Goal: Task Accomplishment & Management: Manage account settings

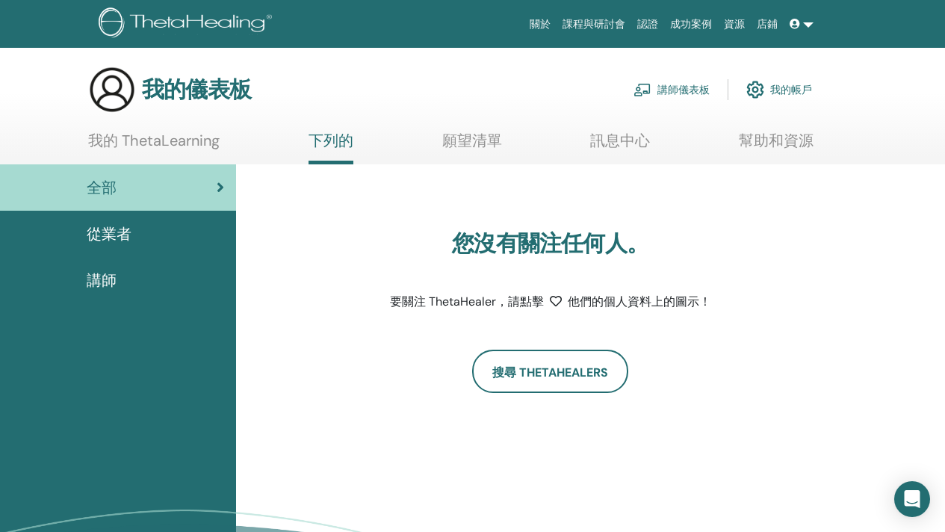
click at [669, 98] on link "講師儀表板" at bounding box center [671, 89] width 76 height 33
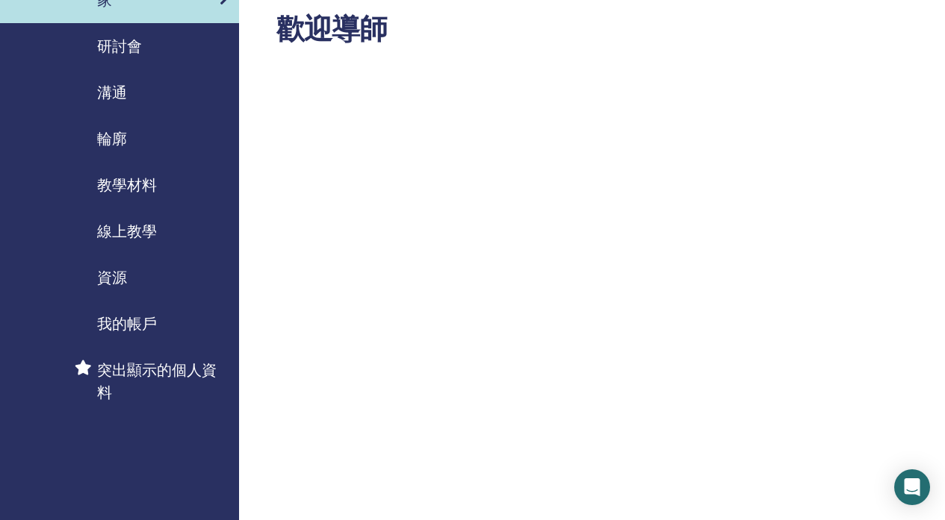
scroll to position [70, 0]
click at [117, 45] on font "研討會" at bounding box center [119, 46] width 45 height 19
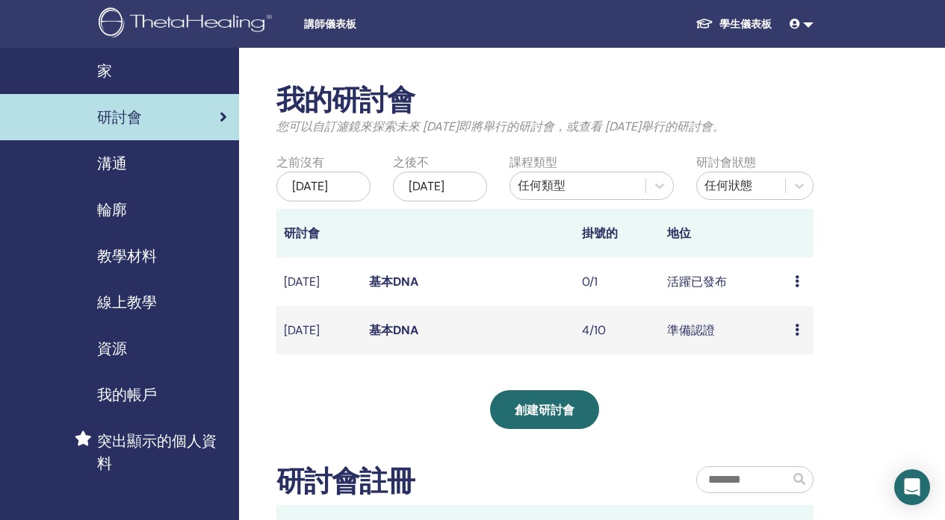
click at [591, 290] on font "0/1" at bounding box center [590, 282] width 16 height 16
click at [744, 297] on td "活躍已發布" at bounding box center [723, 282] width 128 height 49
click at [400, 290] on font "基本DNA" at bounding box center [393, 282] width 49 height 16
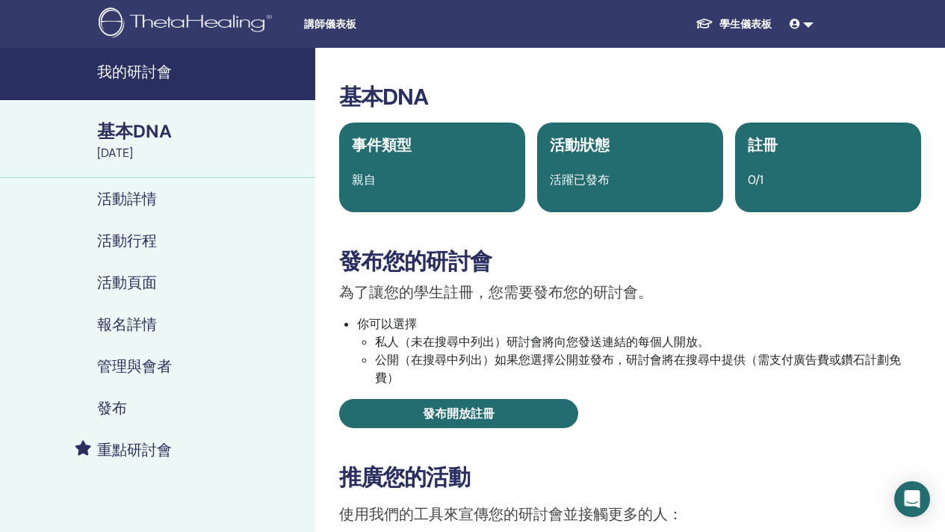
click at [132, 332] on font "報名詳情" at bounding box center [127, 323] width 60 height 19
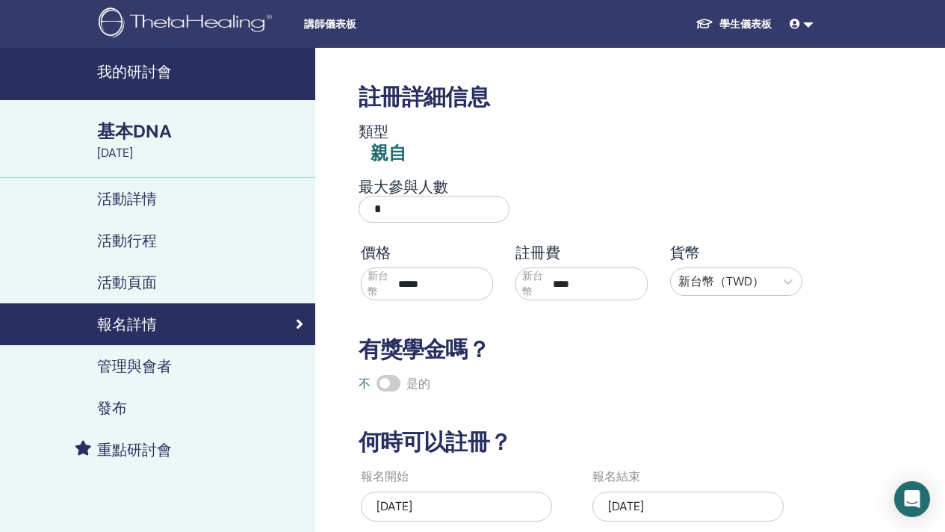
click at [429, 203] on input "*" at bounding box center [433, 209] width 151 height 27
type input "**"
click at [579, 192] on div "最大參與人數 **" at bounding box center [570, 205] width 464 height 54
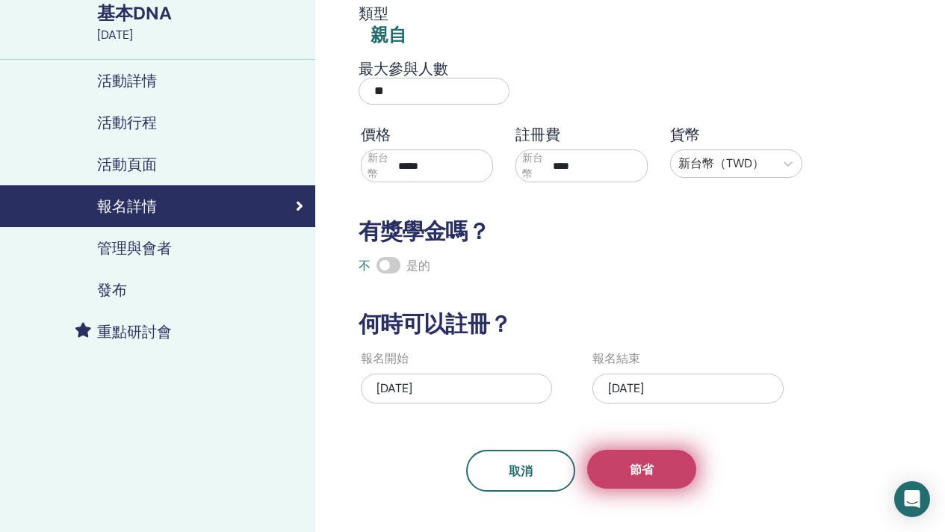
click at [627, 479] on button "節省" at bounding box center [641, 469] width 109 height 39
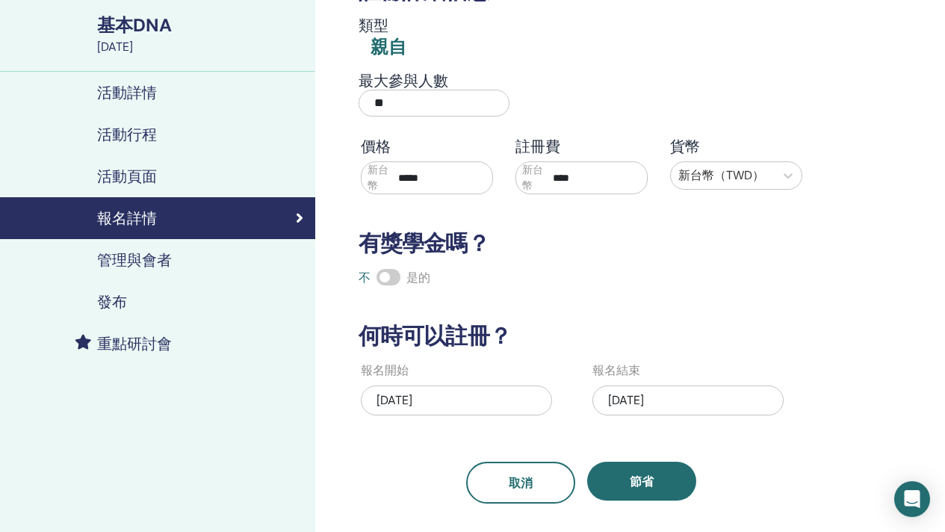
scroll to position [96, 0]
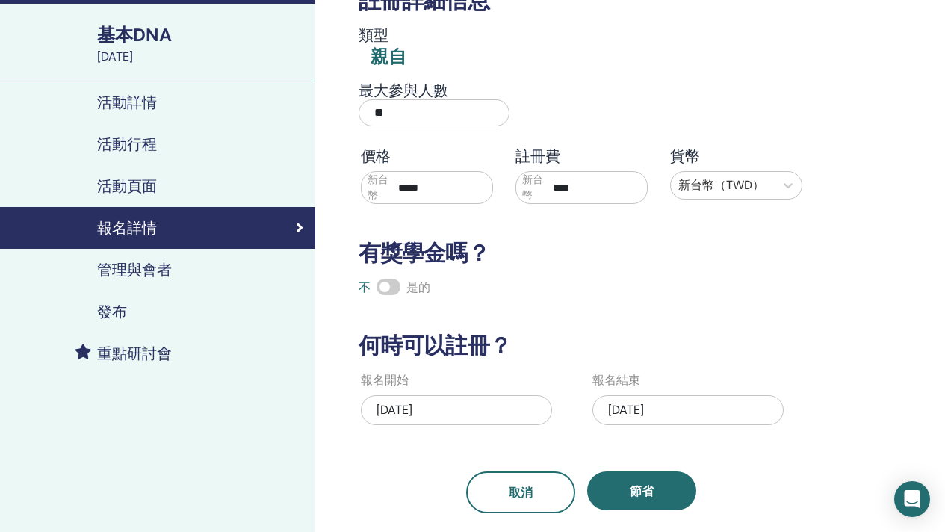
click at [161, 118] on link "活動詳情" at bounding box center [157, 102] width 315 height 42
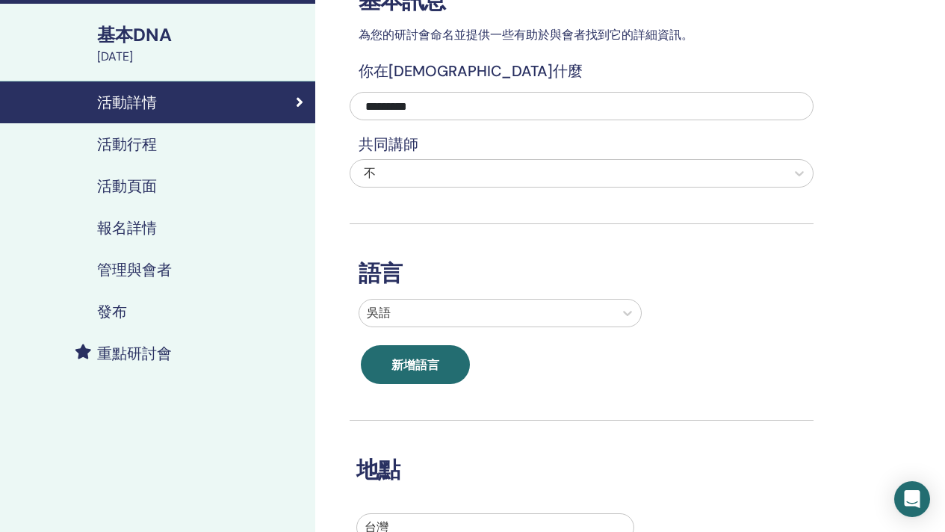
click at [167, 31] on font "基本DNA" at bounding box center [134, 34] width 75 height 23
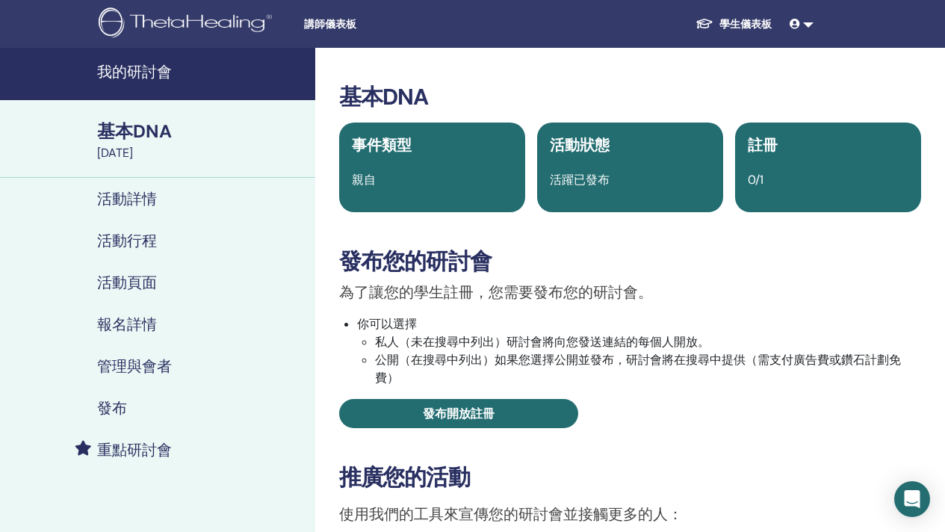
click at [748, 161] on div "註冊 0/1" at bounding box center [828, 167] width 186 height 90
click at [771, 144] on font "註冊" at bounding box center [762, 144] width 30 height 19
click at [134, 326] on font "報名詳情" at bounding box center [127, 323] width 60 height 19
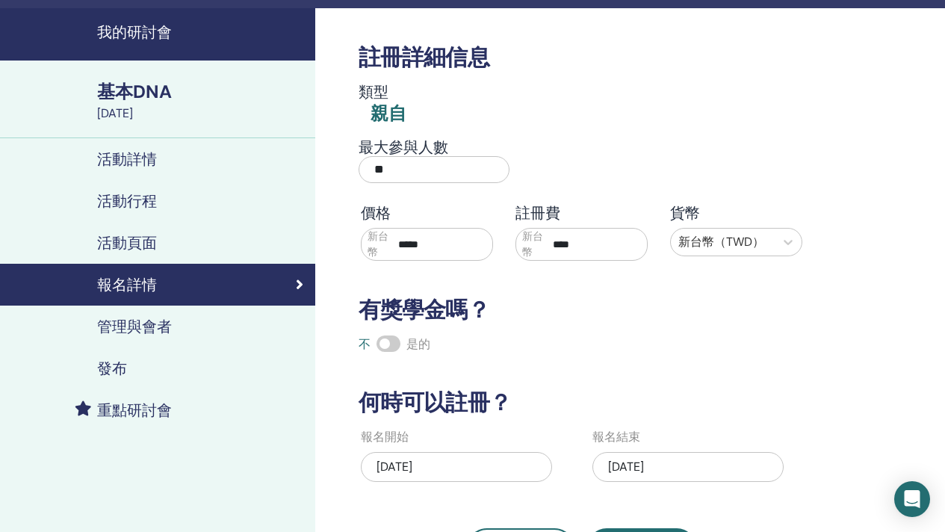
scroll to position [34, 0]
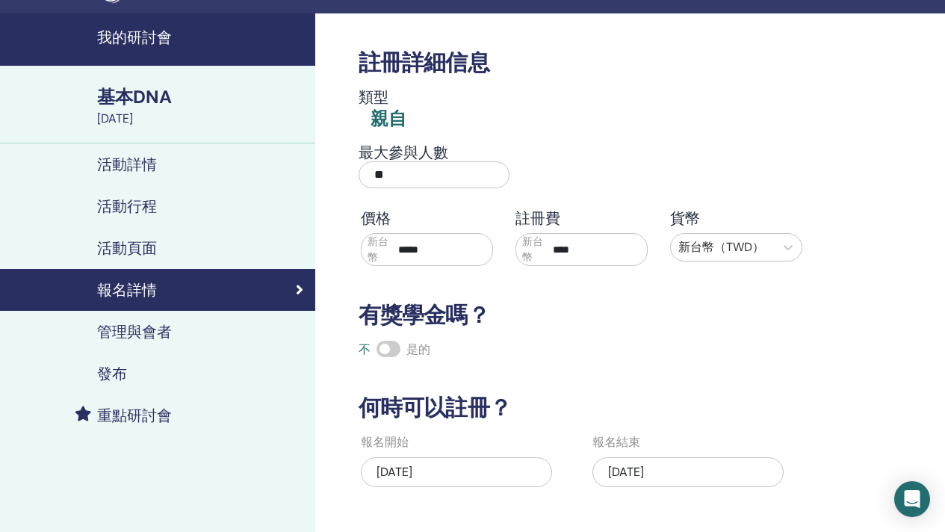
click at [131, 108] on font "基本DNA" at bounding box center [134, 96] width 75 height 23
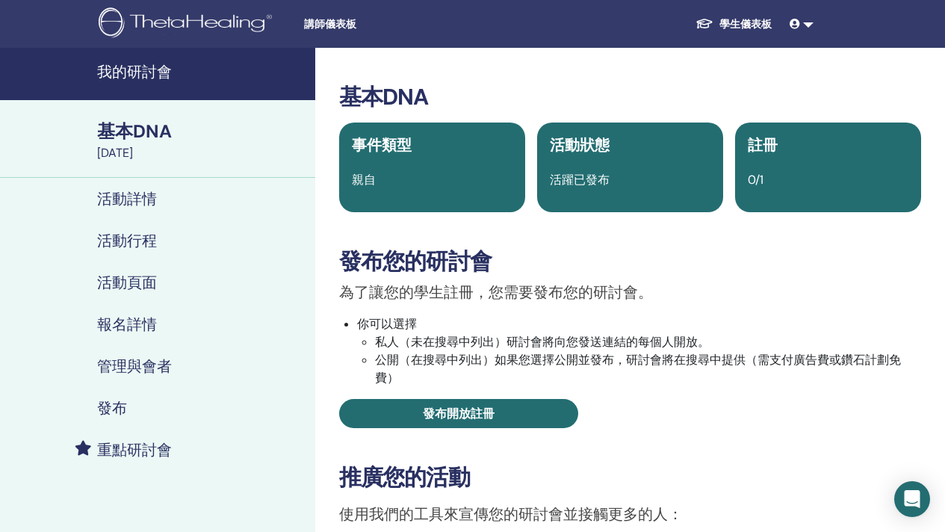
click at [150, 74] on font "我的研討會" at bounding box center [134, 71] width 75 height 19
